Goal: Task Accomplishment & Management: Complete application form

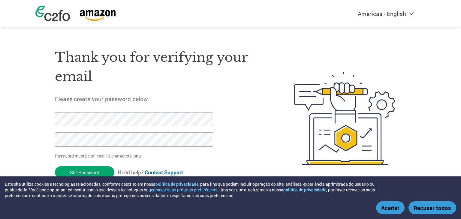
click at [391, 210] on button "Aceitar" at bounding box center [390, 207] width 29 height 13
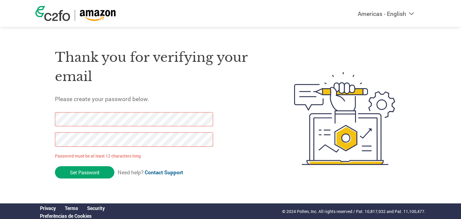
click at [44, 164] on div "Thank you for verifying your email Please create your password below. Password …" at bounding box center [230, 118] width 390 height 159
click at [34, 124] on div "Americas - English Américas - Español [GEOGRAPHIC_DATA] - Português Amériques -…" at bounding box center [230, 94] width 461 height 189
click at [41, 147] on div "Thank you for verifying your email Please create your password below. Password …" at bounding box center [230, 118] width 390 height 159
click at [241, 178] on div "Thank you for verifying your email Please create your password below. Password …" at bounding box center [160, 118] width 211 height 159
click at [33, 119] on div "Americas - English Américas - Español [GEOGRAPHIC_DATA] - Português Amériques -…" at bounding box center [230, 94] width 461 height 189
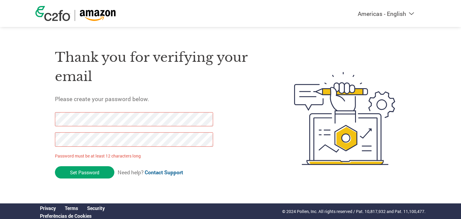
click at [35, 142] on div "Thank you for verifying your email Please create your password below. Password …" at bounding box center [230, 118] width 390 height 159
click at [51, 140] on div "Thank you for verifying your email Please create your password below. Password …" at bounding box center [230, 118] width 390 height 159
click at [21, 142] on div "Americas - English Américas - Español [GEOGRAPHIC_DATA] - Português Amériques -…" at bounding box center [230, 94] width 461 height 189
click at [6, 121] on div "Americas - English Américas - Español [GEOGRAPHIC_DATA] - Português Amériques -…" at bounding box center [230, 94] width 461 height 189
click at [29, 139] on div "Americas - English Américas - Español [GEOGRAPHIC_DATA] - Português Amériques -…" at bounding box center [230, 94] width 461 height 189
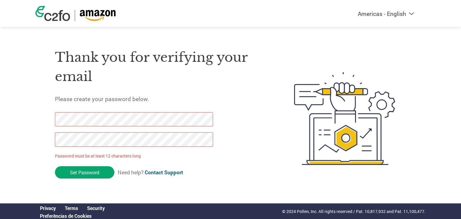
drag, startPoint x: 326, startPoint y: 156, endPoint x: 23, endPoint y: 119, distance: 305.7
click at [23, 119] on div "Americas - English Américas - Español [GEOGRAPHIC_DATA] - Português Amériques -…" at bounding box center [230, 94] width 461 height 189
click at [29, 139] on div "Americas - English Américas - Español [GEOGRAPHIC_DATA] - Português Amériques -…" at bounding box center [230, 94] width 461 height 189
click at [246, 165] on div "Thank you for verifying your email Please create your password below. Password …" at bounding box center [160, 118] width 211 height 159
click at [241, 160] on div "Thank you for verifying your email Please create your password below. Password …" at bounding box center [160, 118] width 211 height 159
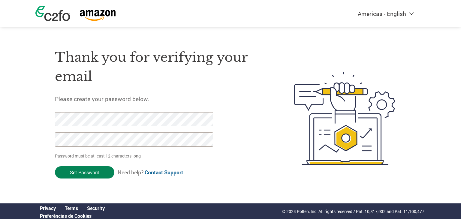
click at [85, 173] on input "Set Password" at bounding box center [84, 172] width 59 height 12
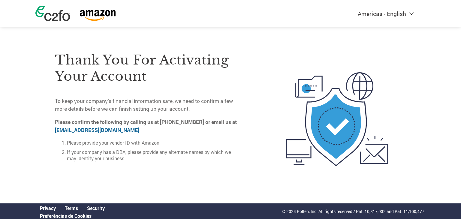
click at [410, 14] on select "Americas - English Américas - Español [GEOGRAPHIC_DATA] - Português [GEOGRAPHIC…" at bounding box center [348, 14] width 139 height 8
select select "pt"
click at [318, 10] on select "Americas - English Américas - Español [GEOGRAPHIC_DATA] - Português [GEOGRAPHIC…" at bounding box center [348, 14] width 139 height 8
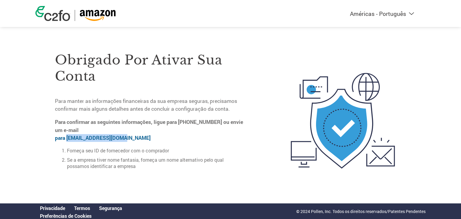
drag, startPoint x: 142, startPoint y: 137, endPoint x: 67, endPoint y: 138, distance: 74.7
click at [67, 138] on p "Para confirmar as seguintes informações, ligue para [PHONE_NUMBER] ou envie um …" at bounding box center [150, 130] width 190 height 24
copy link "[EMAIL_ADDRESS][DOMAIN_NAME]"
click at [52, 16] on img at bounding box center [52, 13] width 35 height 15
